Goal: Check status: Check status

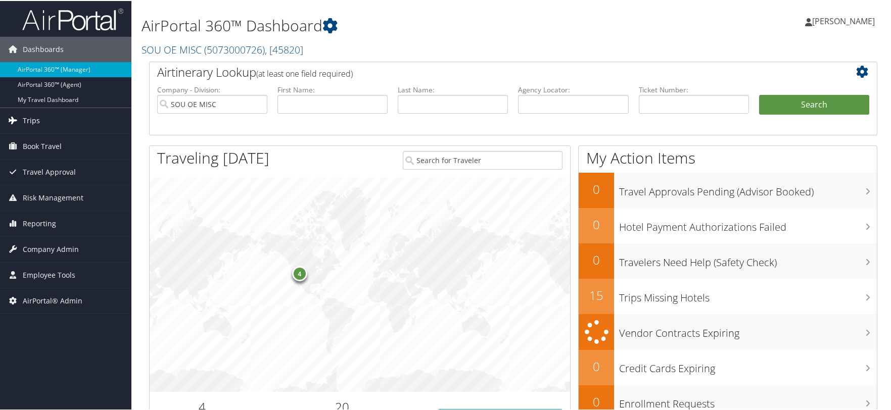
click at [36, 122] on span "Trips" at bounding box center [31, 119] width 17 height 25
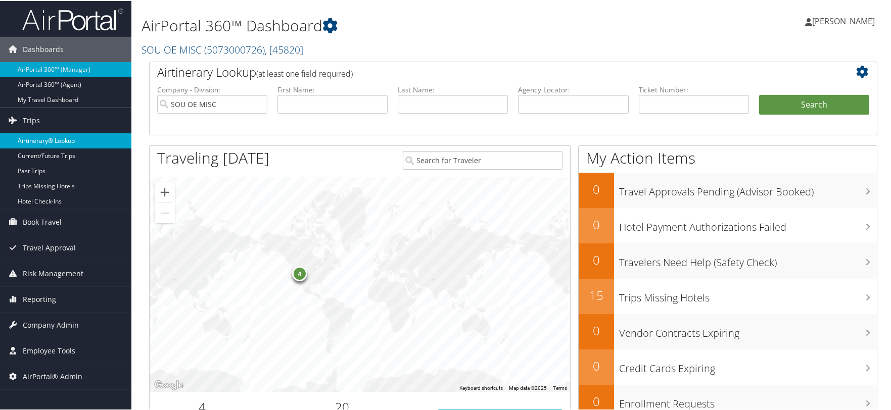
click at [41, 138] on link "Airtinerary® Lookup" at bounding box center [65, 139] width 131 height 15
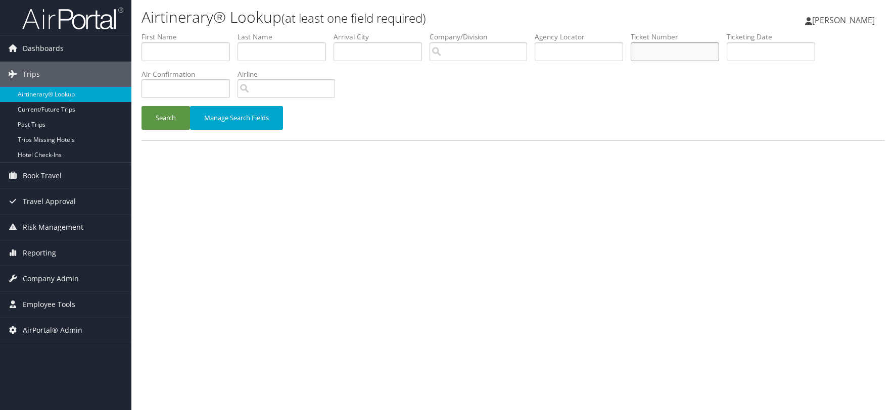
click at [700, 51] on input "text" at bounding box center [675, 51] width 88 height 19
paste input "0067309047014"
type input "0067309047014"
click at [155, 128] on button "Search" at bounding box center [165, 118] width 49 height 24
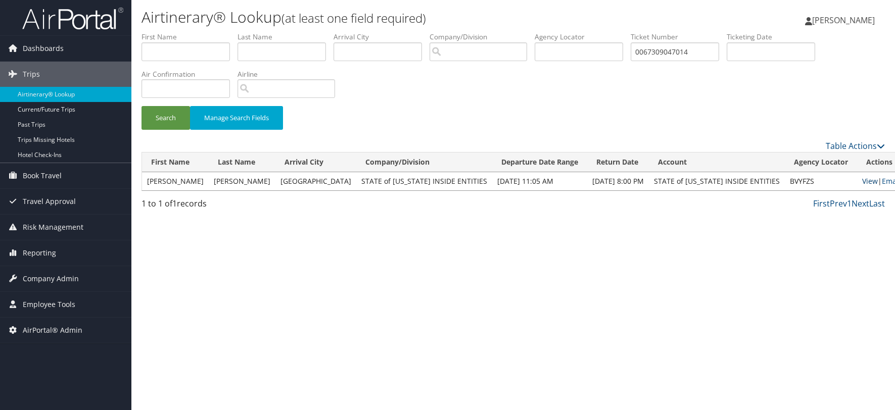
click at [862, 182] on link "View" at bounding box center [870, 181] width 16 height 10
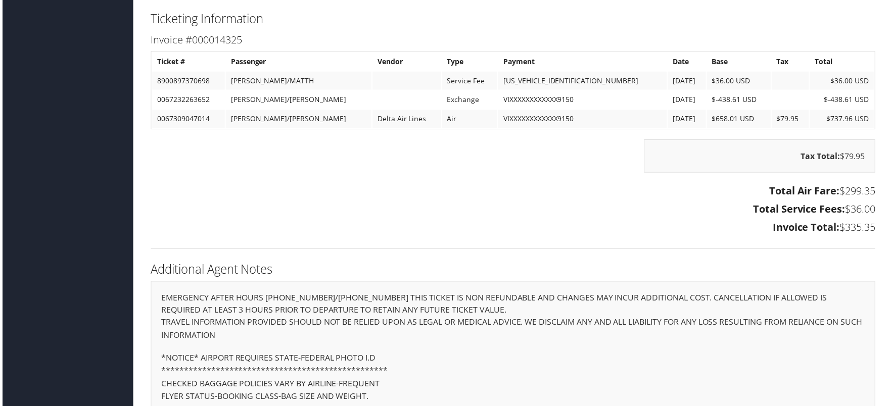
scroll to position [960, 0]
